Goal: Task Accomplishment & Management: Use online tool/utility

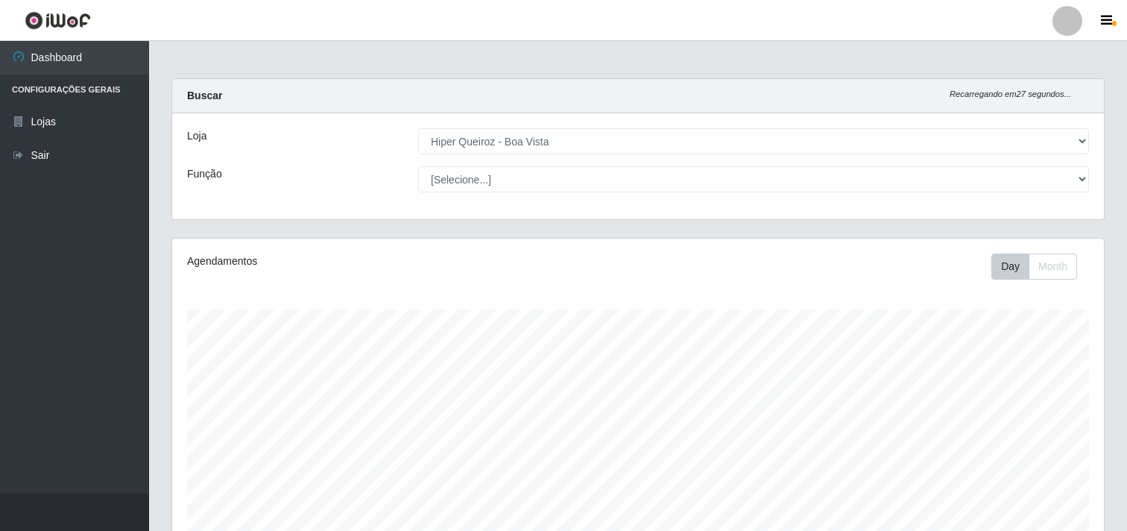
select select "514"
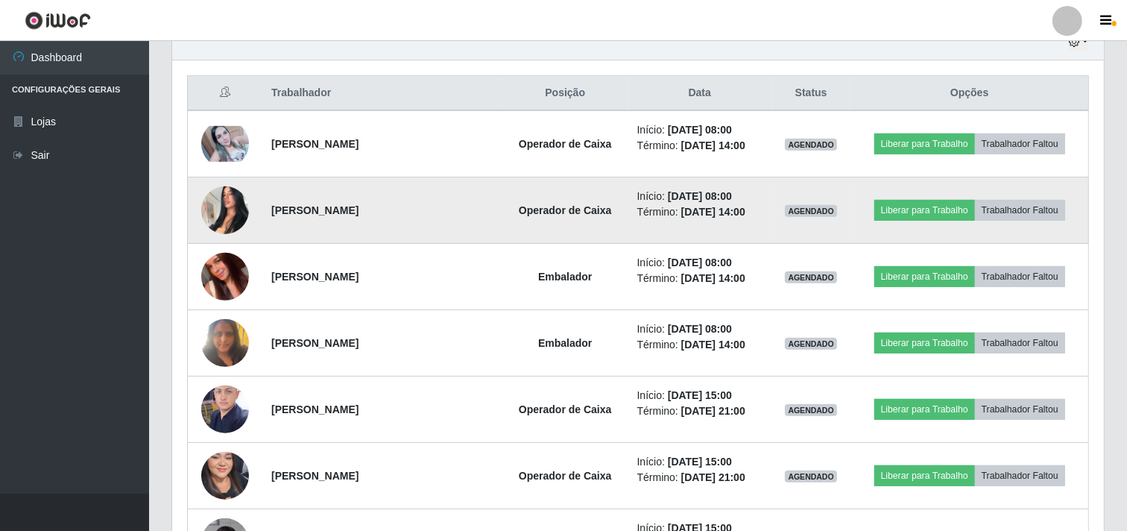
scroll to position [308, 931]
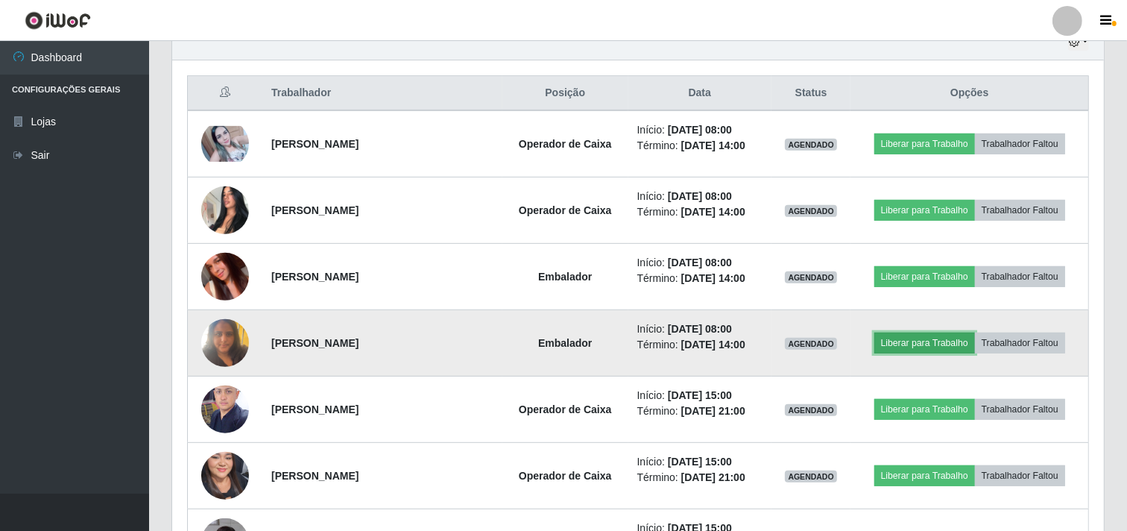
click at [904, 340] on button "Liberar para Trabalho" at bounding box center [924, 342] width 101 height 21
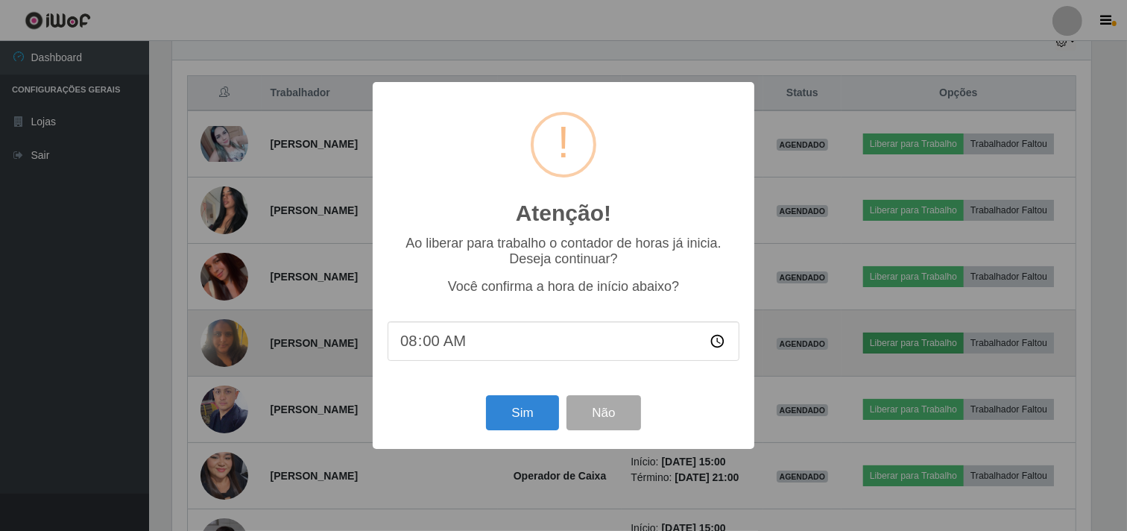
scroll to position [308, 922]
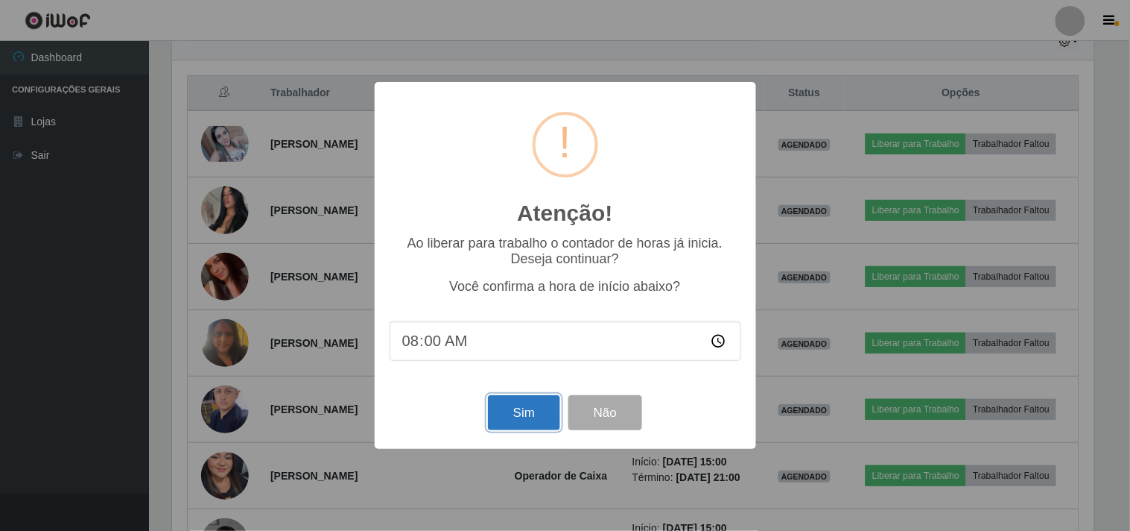
click at [514, 403] on button "Sim" at bounding box center [524, 412] width 72 height 35
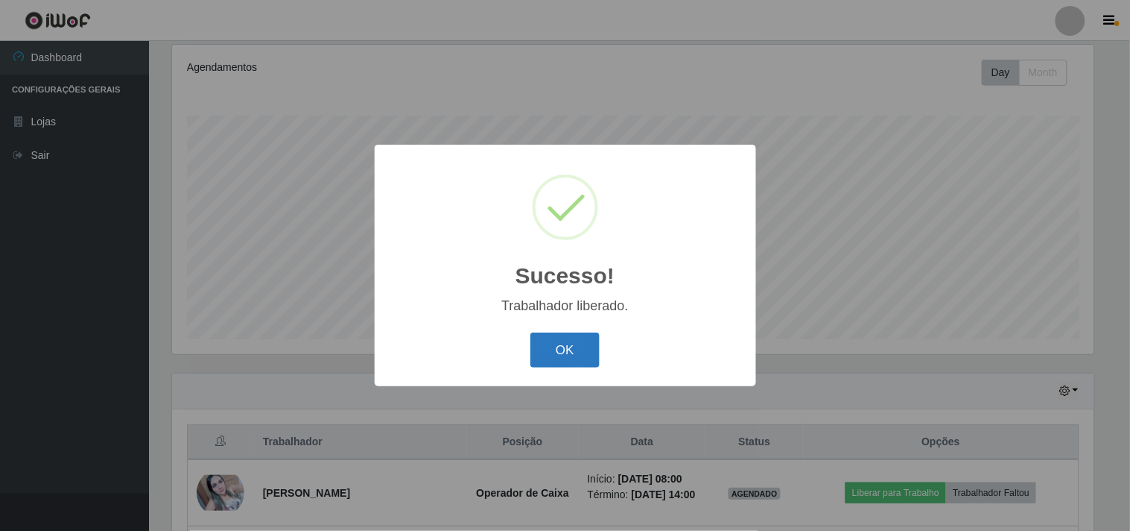
click at [566, 341] on button "OK" at bounding box center [565, 349] width 69 height 35
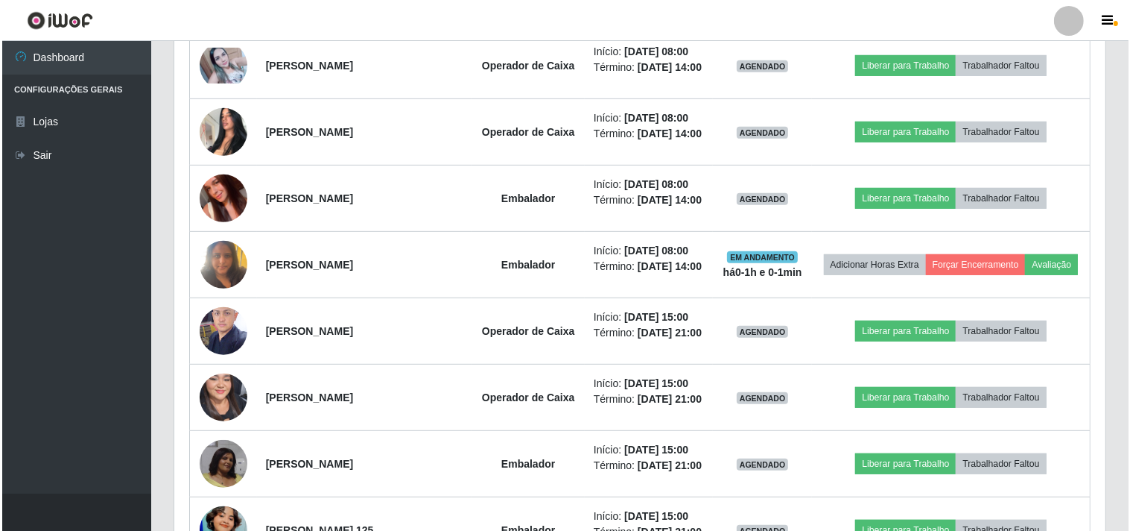
scroll to position [626, 0]
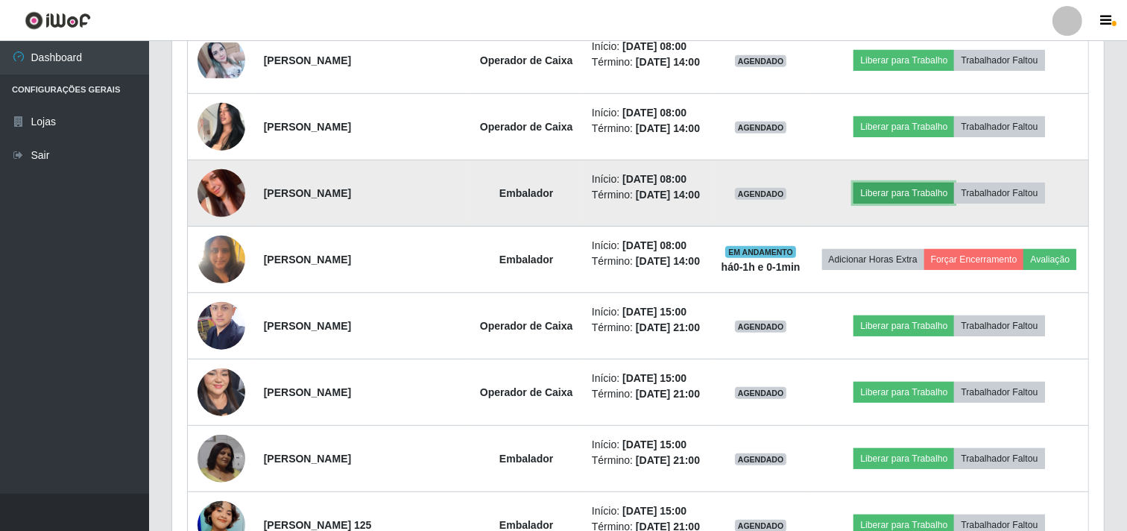
click at [896, 186] on button "Liberar para Trabalho" at bounding box center [903, 193] width 101 height 21
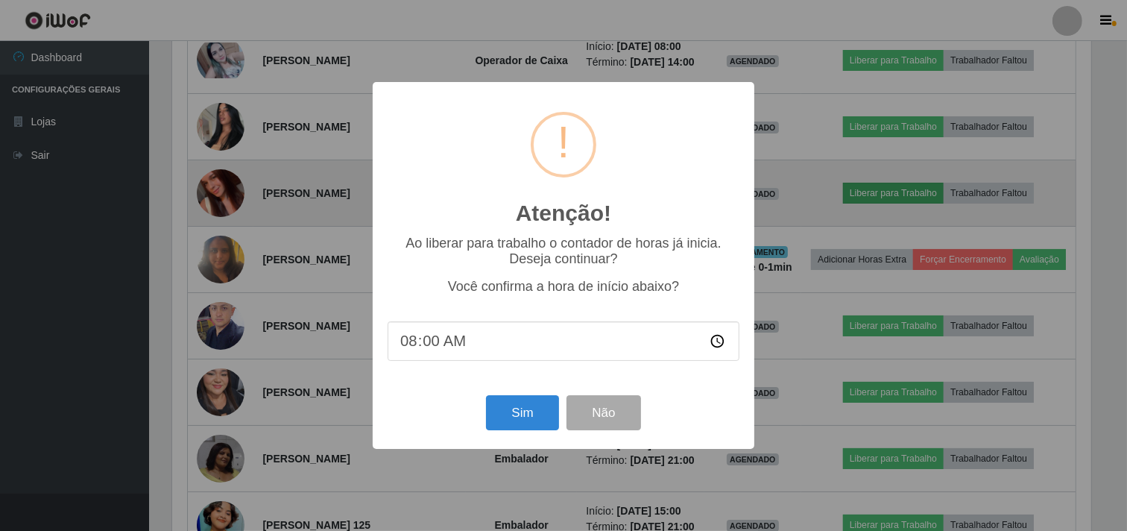
scroll to position [308, 922]
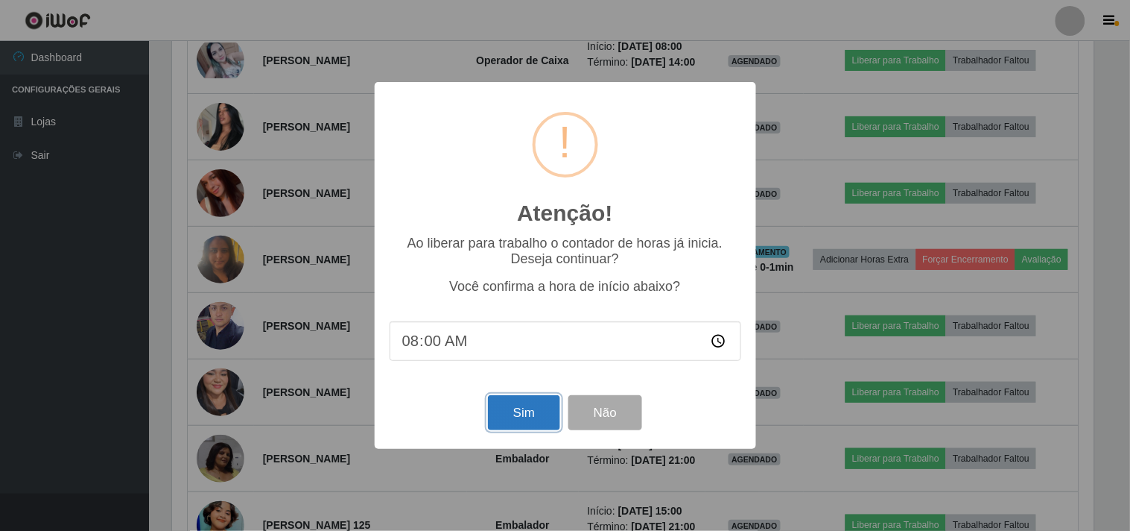
click at [519, 414] on button "Sim" at bounding box center [524, 412] width 72 height 35
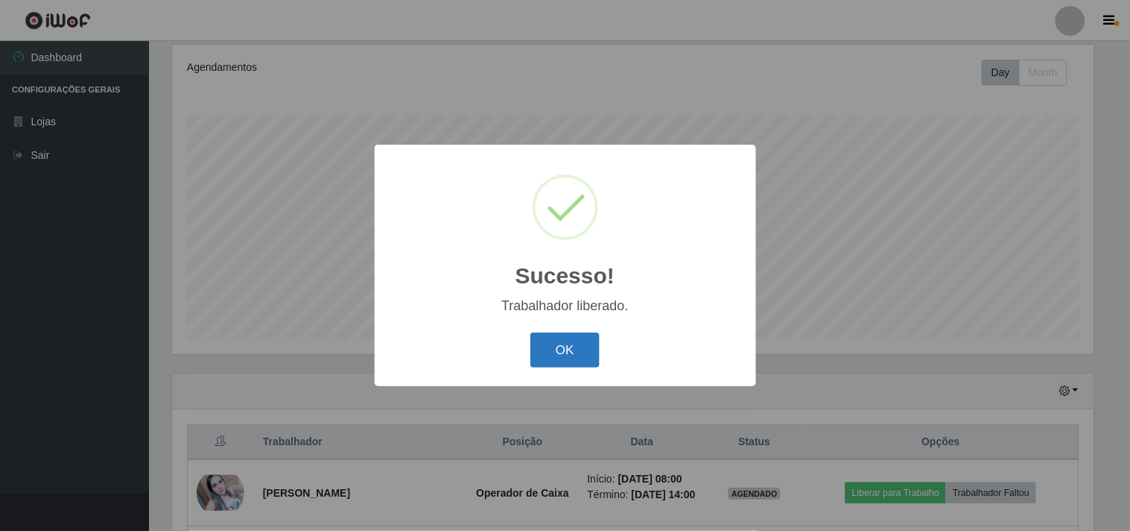
click at [557, 355] on button "OK" at bounding box center [565, 349] width 69 height 35
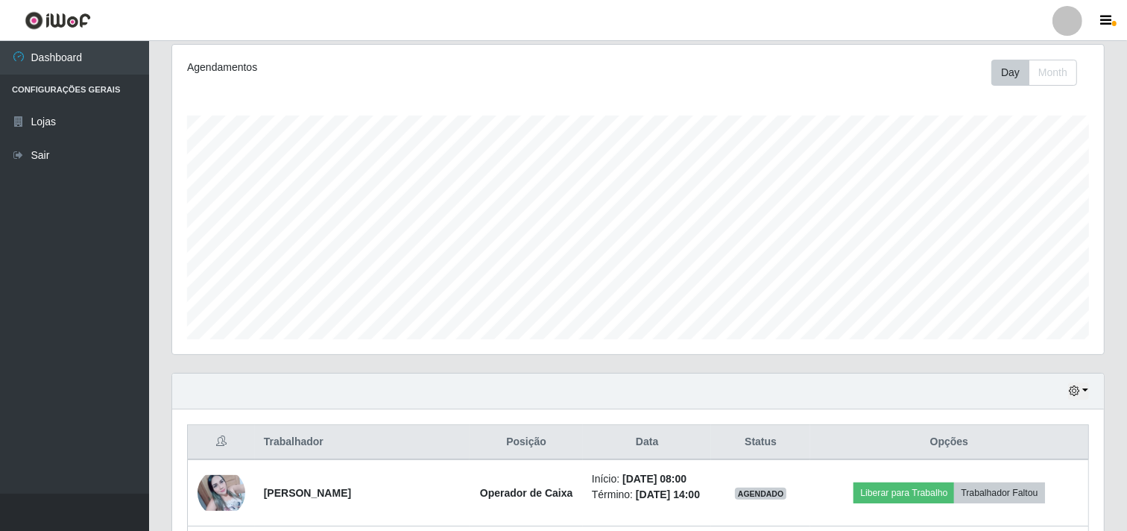
scroll to position [525, 0]
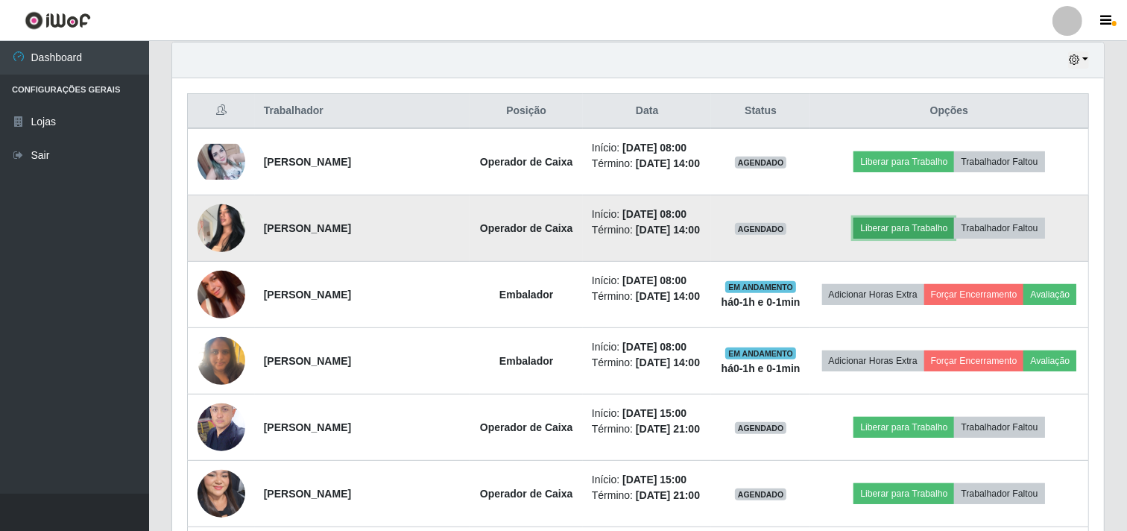
click at [898, 224] on button "Liberar para Trabalho" at bounding box center [903, 228] width 101 height 21
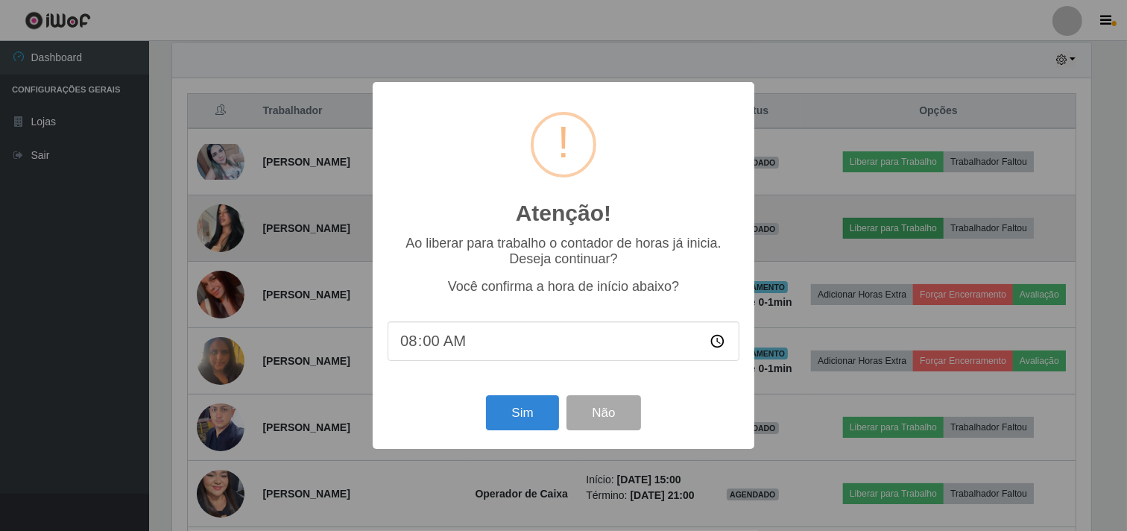
scroll to position [308, 922]
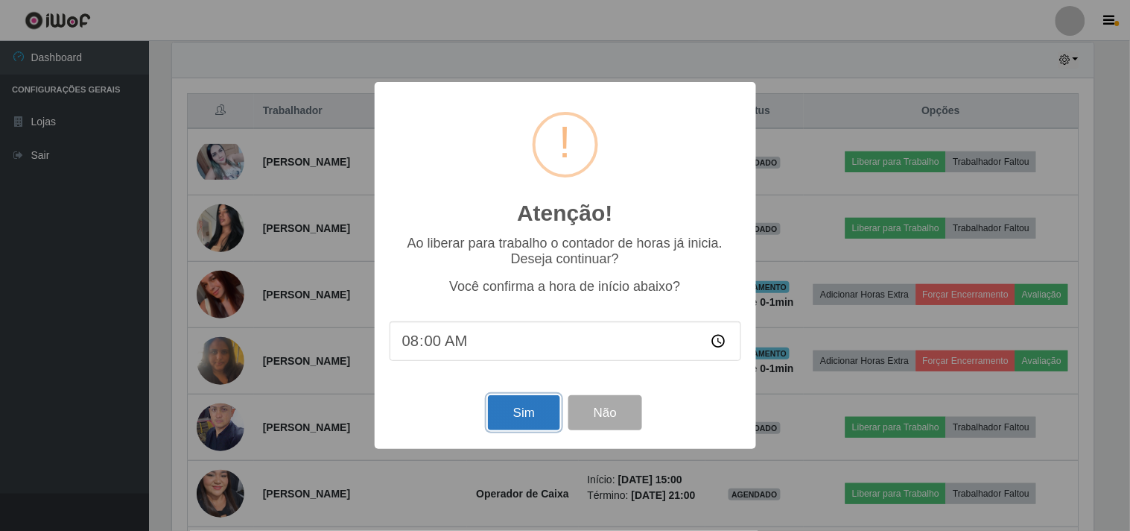
click at [517, 413] on button "Sim" at bounding box center [524, 412] width 72 height 35
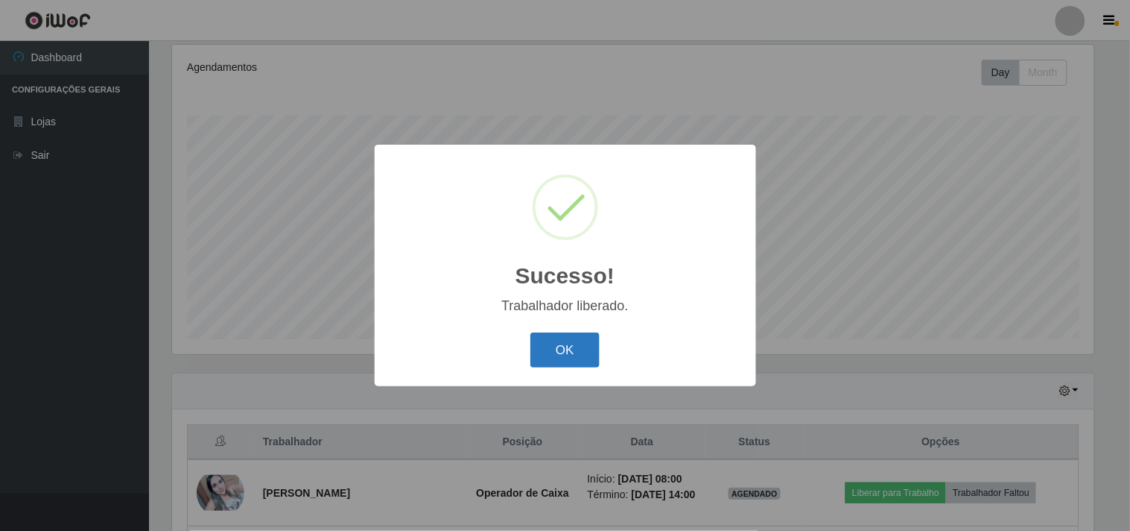
click at [562, 341] on button "OK" at bounding box center [565, 349] width 69 height 35
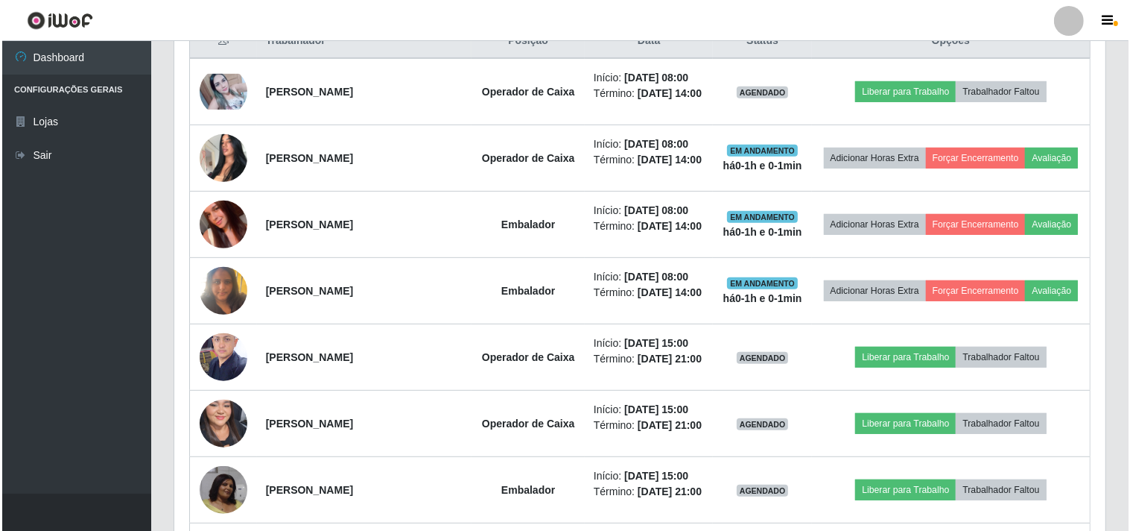
scroll to position [607, 0]
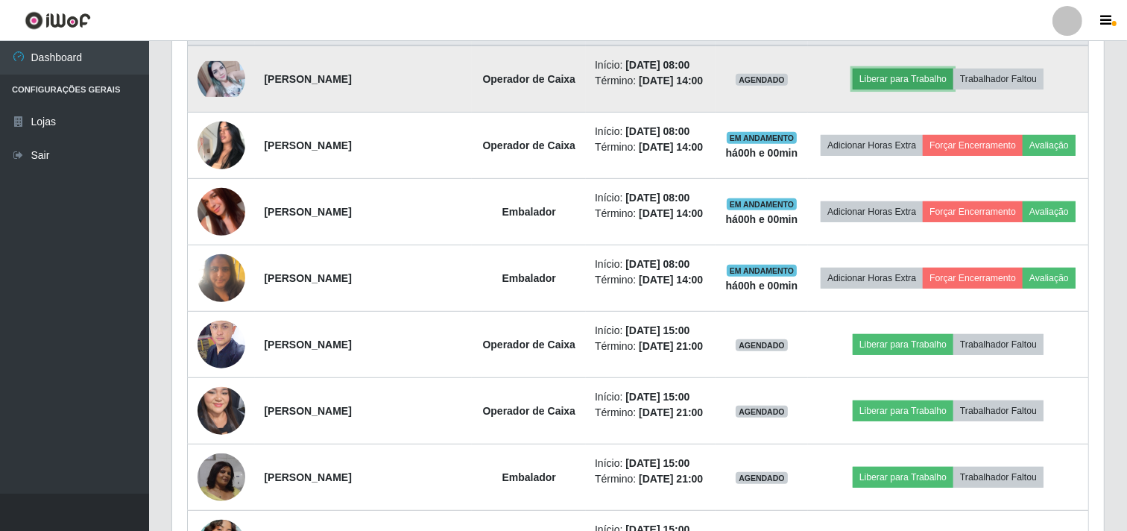
click at [908, 69] on button "Liberar para Trabalho" at bounding box center [902, 79] width 101 height 21
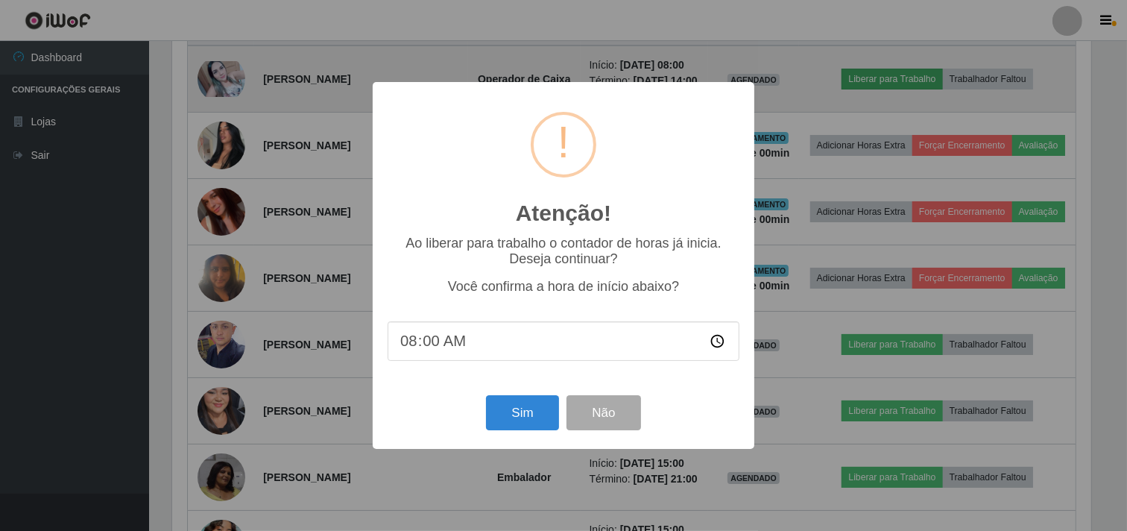
scroll to position [308, 922]
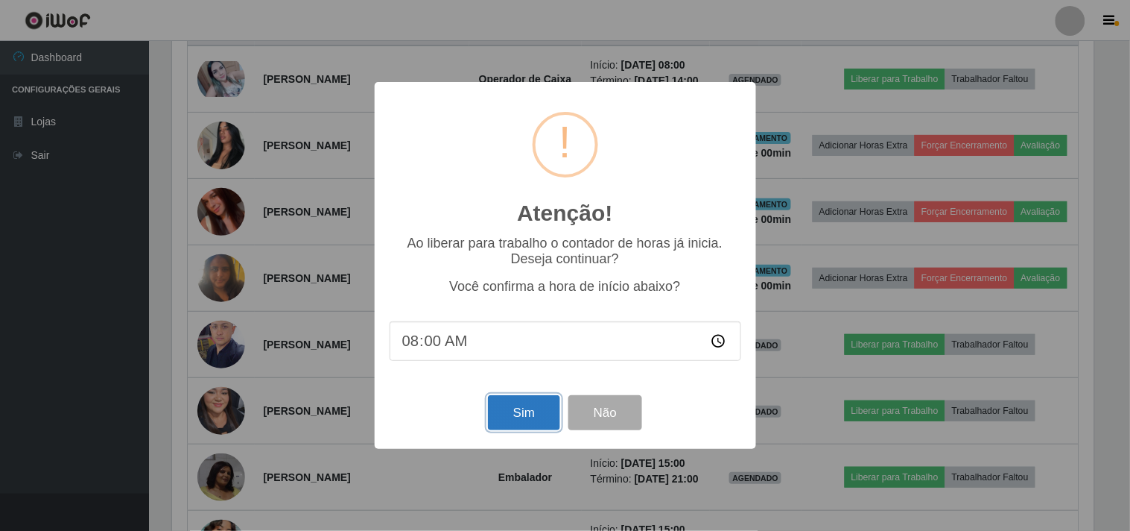
click at [526, 412] on button "Sim" at bounding box center [524, 412] width 72 height 35
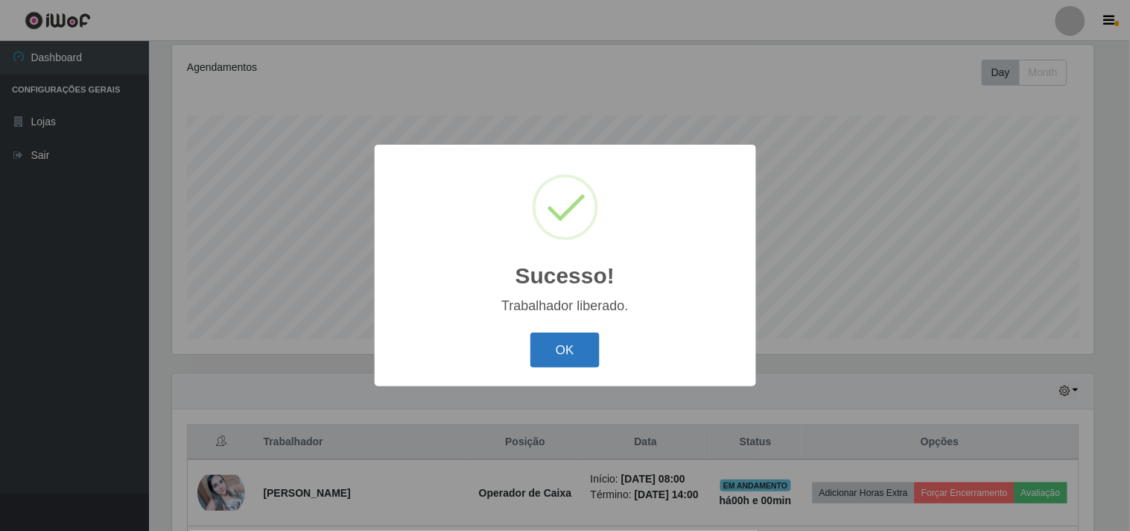
click at [555, 341] on button "OK" at bounding box center [565, 349] width 69 height 35
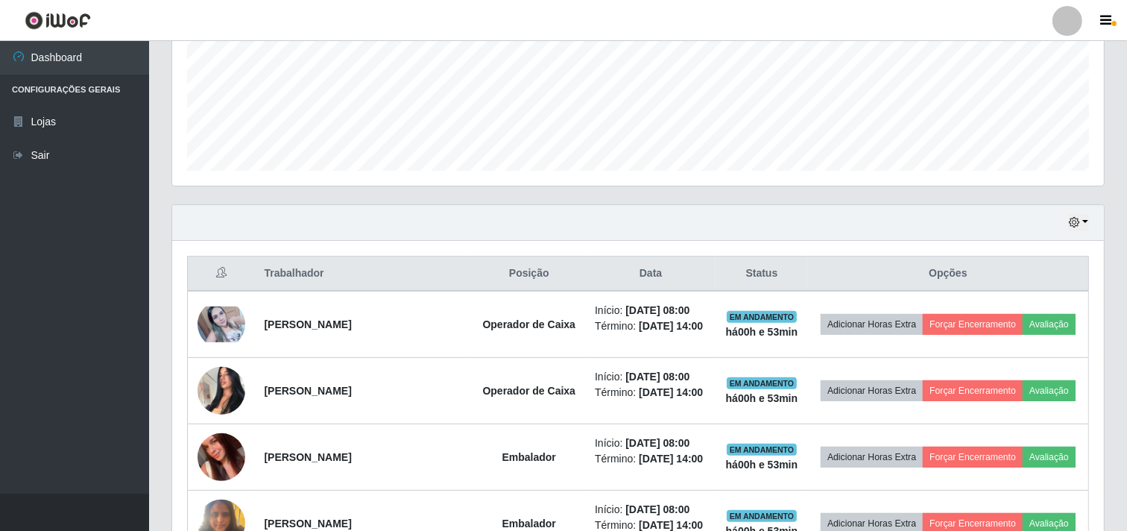
scroll to position [359, 0]
